Goal: Information Seeking & Learning: Learn about a topic

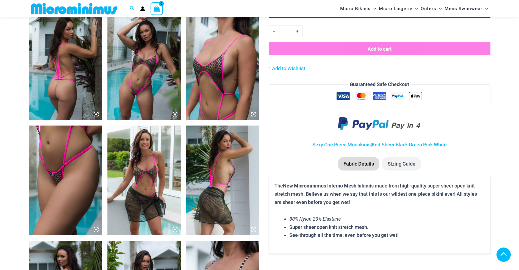
scroll to position [412, 0]
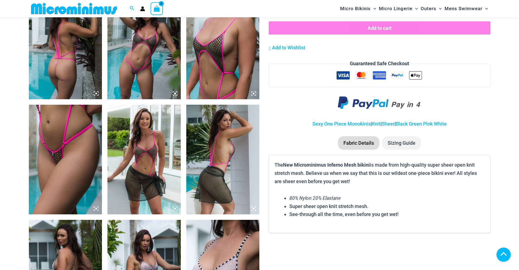
type input "**********"
click at [174, 92] on icon at bounding box center [174, 93] width 5 height 5
click at [175, 93] on icon at bounding box center [174, 93] width 5 height 5
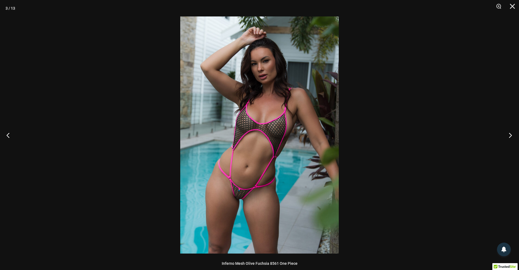
click at [513, 136] on button "Next" at bounding box center [508, 135] width 21 height 27
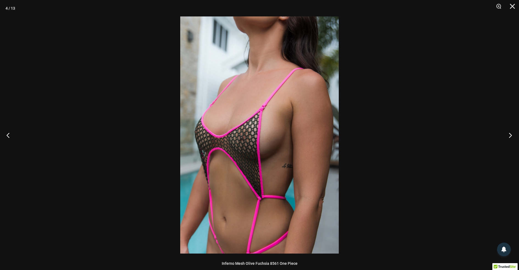
click at [513, 136] on button "Next" at bounding box center [508, 135] width 21 height 27
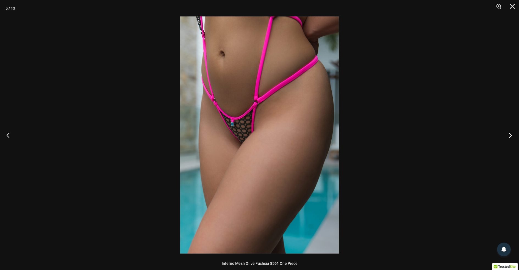
click at [513, 136] on button "Next" at bounding box center [508, 135] width 21 height 27
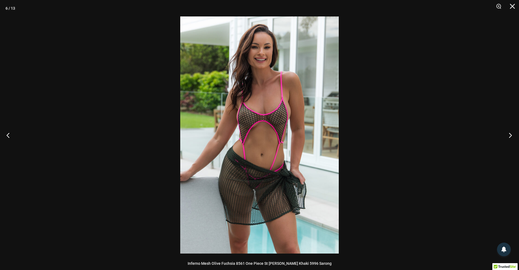
click at [513, 136] on button "Next" at bounding box center [508, 135] width 21 height 27
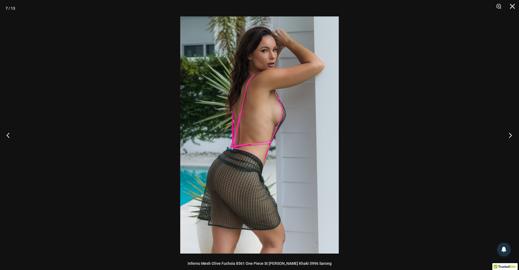
click at [513, 136] on button "Next" at bounding box center [508, 135] width 21 height 27
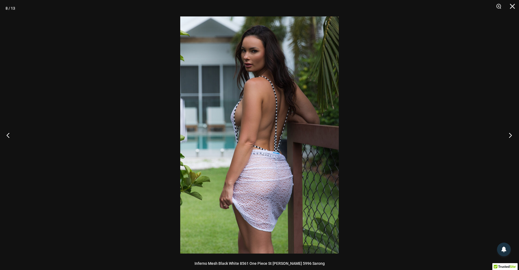
click at [513, 136] on button "Next" at bounding box center [508, 135] width 21 height 27
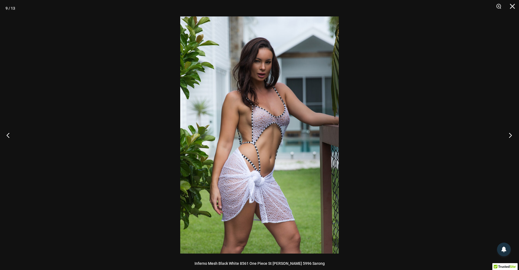
click at [513, 136] on button "Next" at bounding box center [508, 135] width 21 height 27
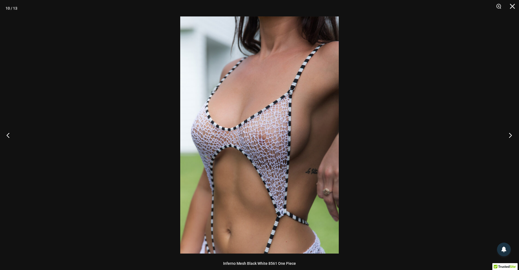
click at [513, 136] on button "Next" at bounding box center [508, 135] width 21 height 27
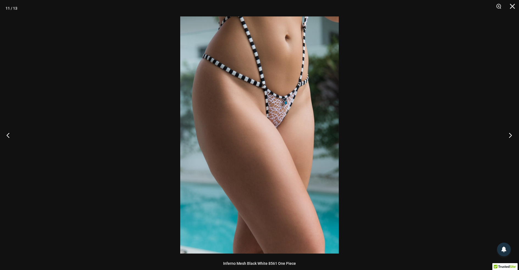
click at [513, 136] on button "Next" at bounding box center [508, 135] width 21 height 27
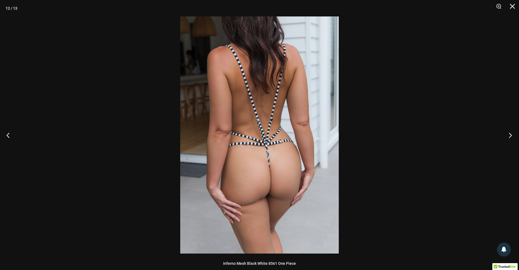
click at [513, 136] on button "Next" at bounding box center [508, 135] width 21 height 27
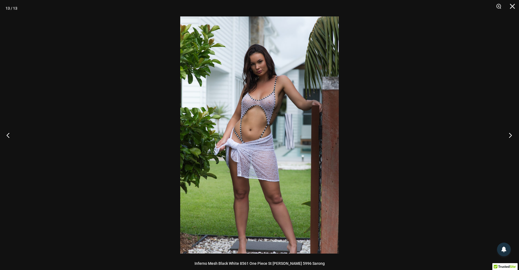
click at [513, 136] on button "Next" at bounding box center [508, 135] width 21 height 27
